Goal: Task Accomplishment & Management: Complete application form

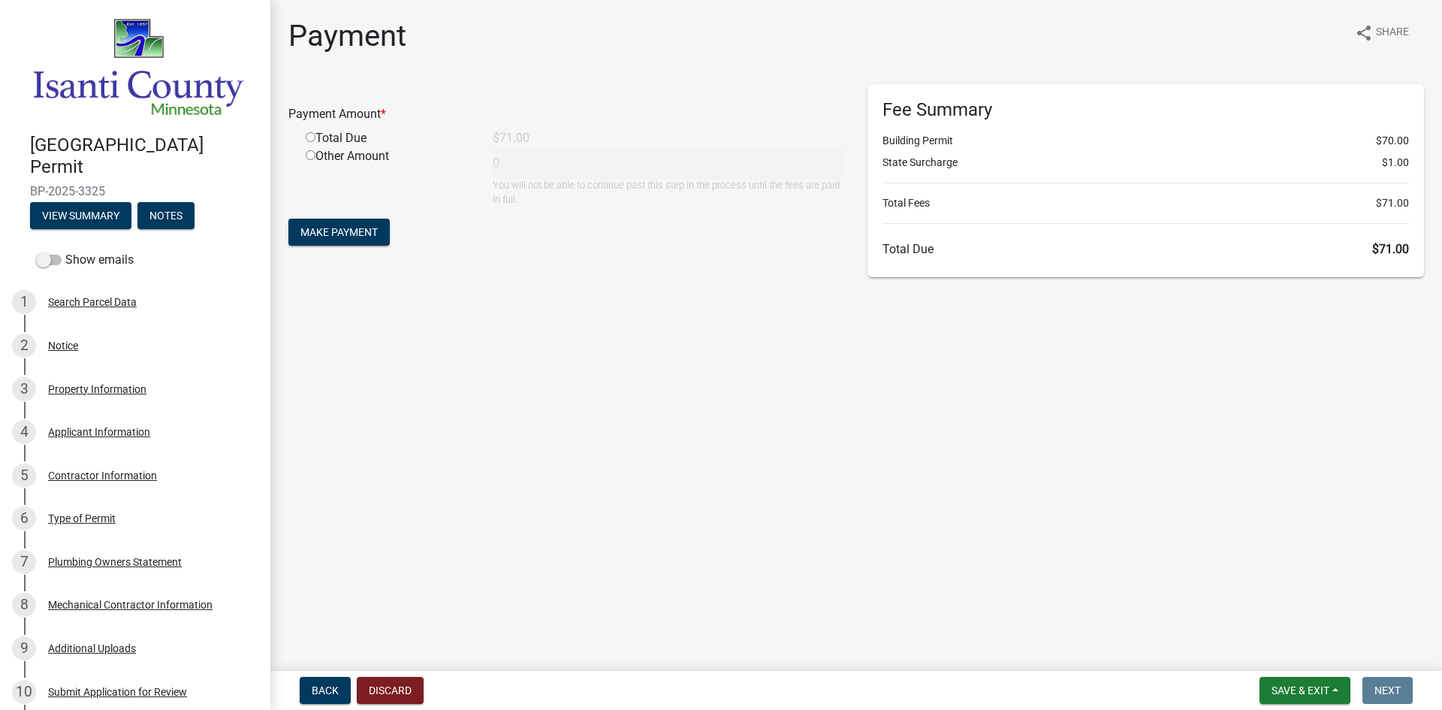
click at [309, 134] on input "radio" at bounding box center [311, 137] width 10 height 10
radio input "true"
type input "71"
click at [363, 234] on span "Make Payment" at bounding box center [338, 232] width 77 height 12
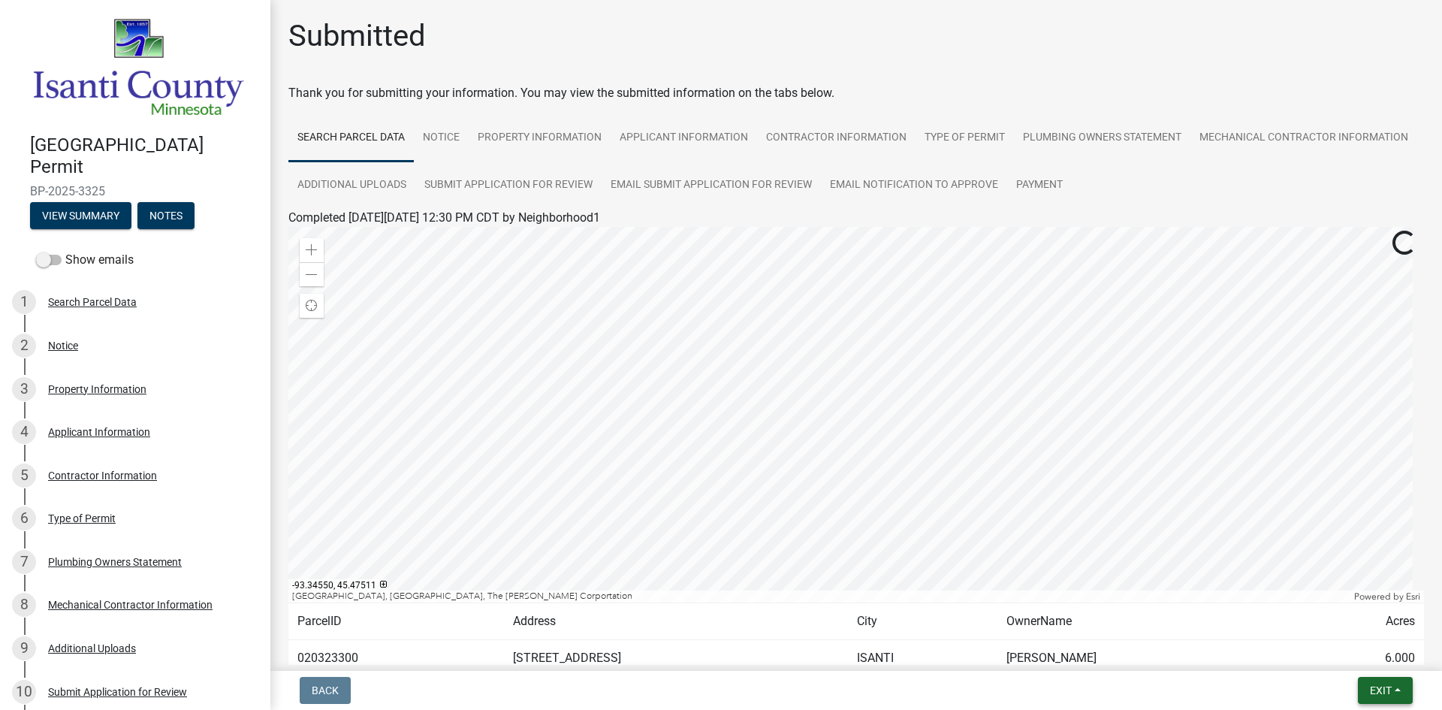
click at [1387, 702] on button "Exit" at bounding box center [1385, 690] width 55 height 27
click at [1365, 647] on button "Save & Exit" at bounding box center [1353, 651] width 120 height 36
